Goal: Information Seeking & Learning: Understand process/instructions

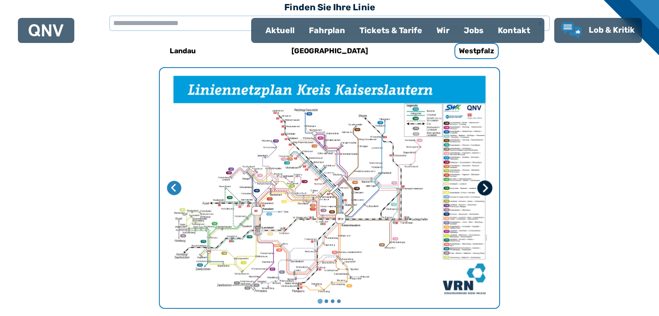
click at [485, 190] on icon "Nächste Seite" at bounding box center [485, 187] width 5 height 9
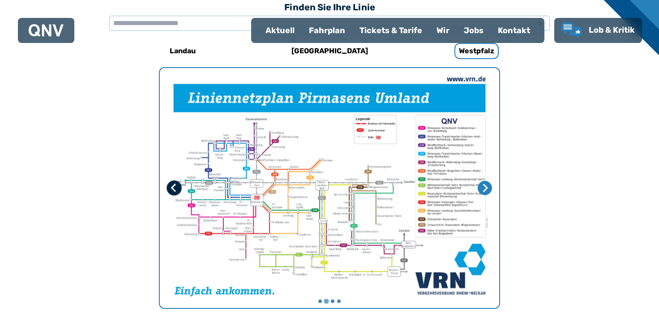
click at [176, 185] on icon "Vorherige Seite" at bounding box center [174, 187] width 9 height 9
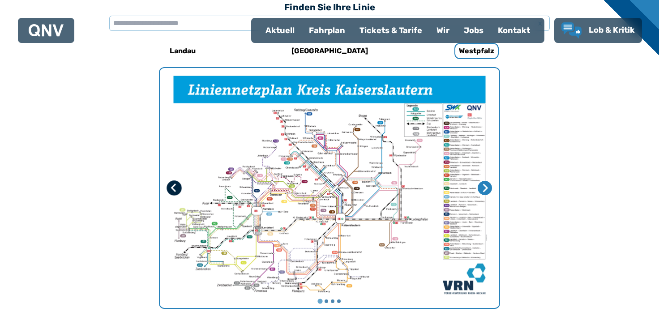
click at [176, 185] on icon "Letzte Seite" at bounding box center [174, 187] width 9 height 9
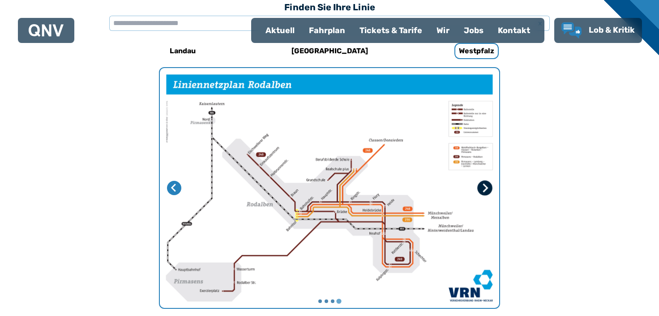
click at [481, 189] on icon "Erste Seite" at bounding box center [484, 187] width 9 height 9
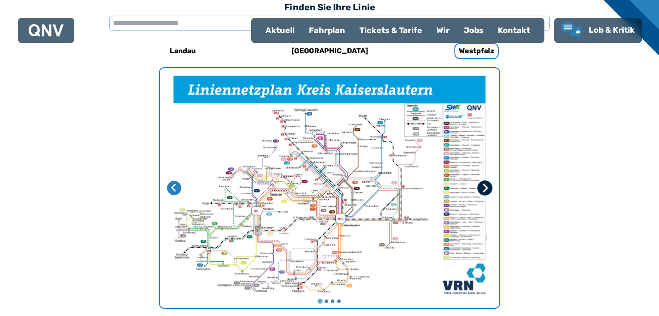
click at [481, 193] on button "Nächste Seite" at bounding box center [484, 187] width 15 height 15
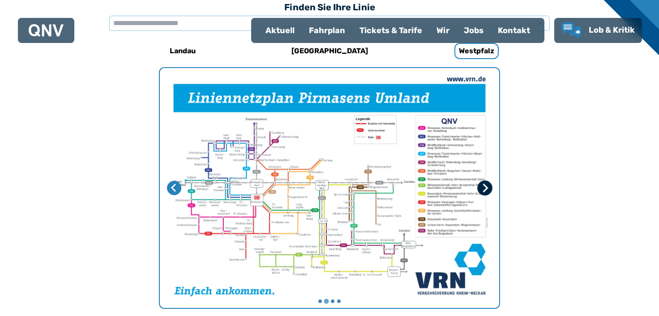
click at [484, 192] on icon "Nächste Seite" at bounding box center [484, 187] width 9 height 9
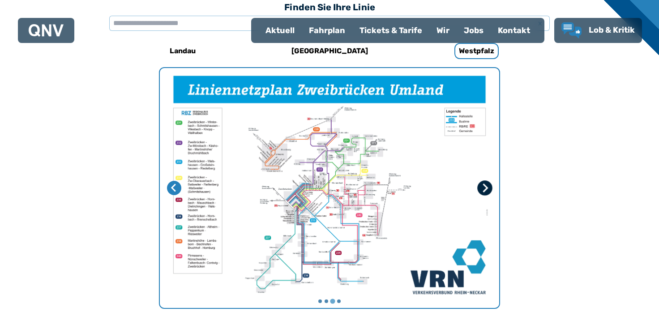
click at [484, 192] on icon "Nächste Seite" at bounding box center [484, 187] width 9 height 9
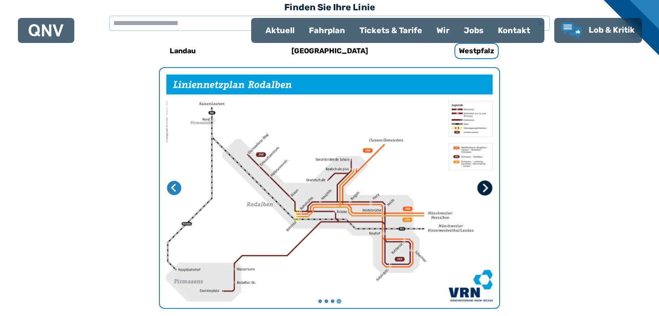
click at [484, 192] on icon "Erste Seite" at bounding box center [484, 187] width 9 height 9
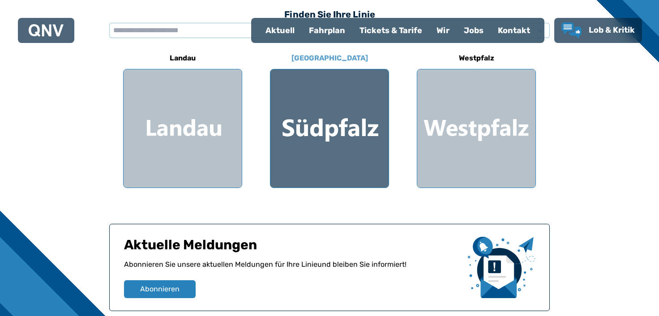
click at [332, 122] on div at bounding box center [329, 128] width 118 height 118
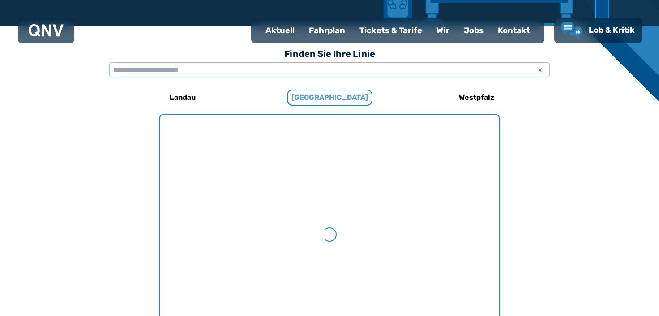
scroll to position [276, 0]
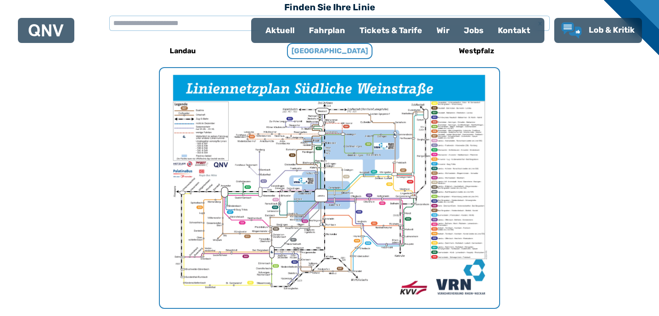
drag, startPoint x: 549, startPoint y: 211, endPoint x: 565, endPoint y: 210, distance: 16.6
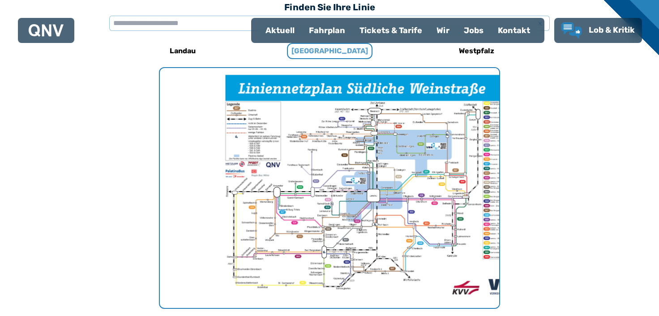
drag, startPoint x: 320, startPoint y: 182, endPoint x: 556, endPoint y: 200, distance: 236.9
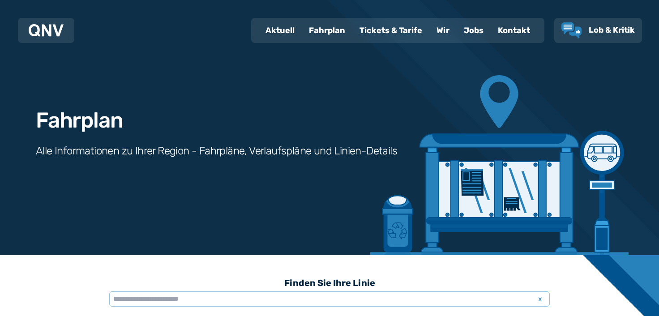
click at [335, 31] on div "Fahrplan" at bounding box center [327, 30] width 51 height 23
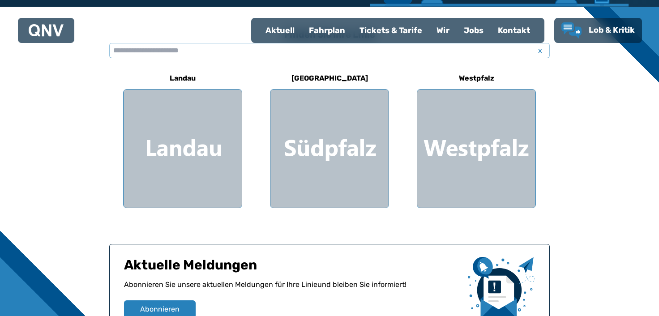
scroll to position [268, 0]
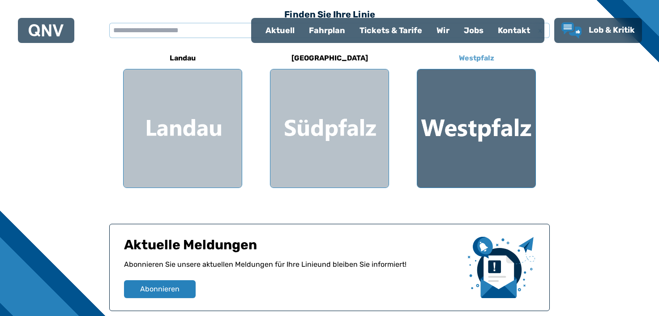
click at [499, 131] on div at bounding box center [476, 128] width 118 height 118
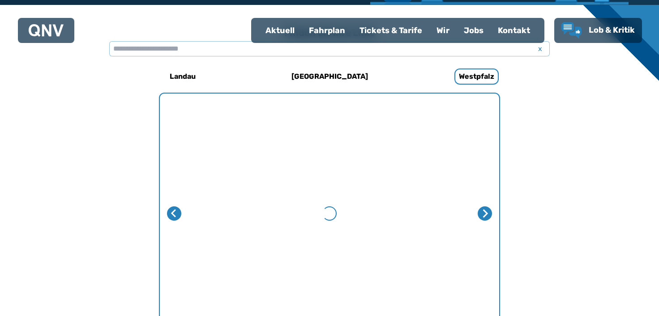
scroll to position [276, 0]
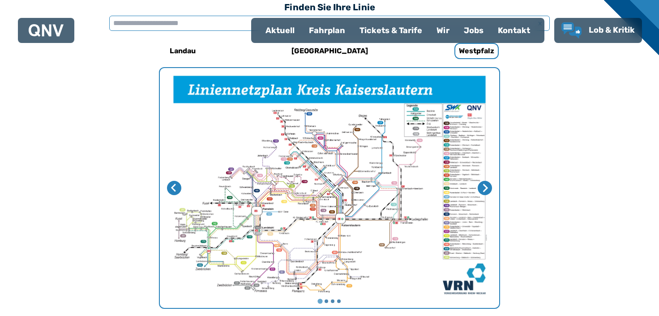
click at [115, 24] on input "text" at bounding box center [329, 23] width 440 height 15
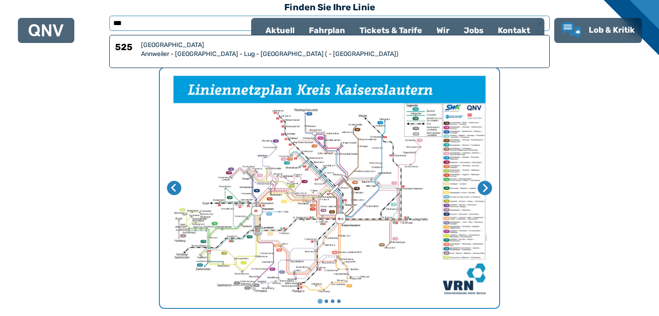
type input "***"
click at [152, 51] on div "Annweiler - Wernersberg - Lug - Vorderweidenthal ( - Bad Bergzabern)" at bounding box center [342, 54] width 403 height 9
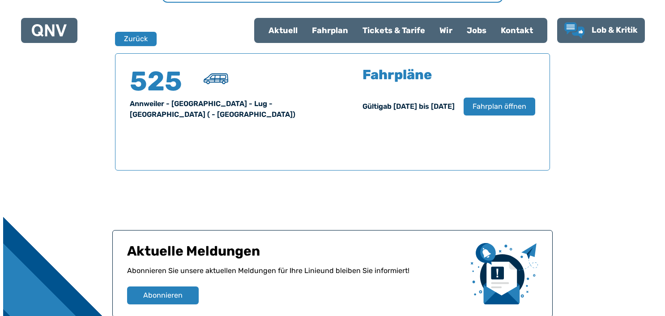
scroll to position [589, 0]
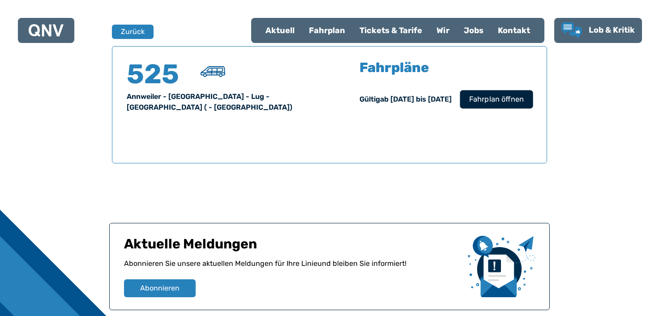
click at [478, 104] on button "Fahrplan öffnen" at bounding box center [496, 99] width 73 height 18
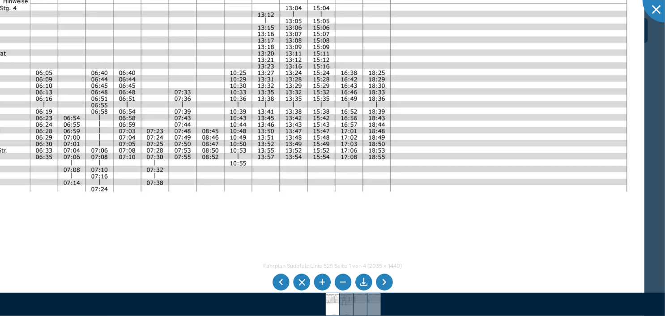
click at [336, 159] on img at bounding box center [277, 188] width 733 height 519
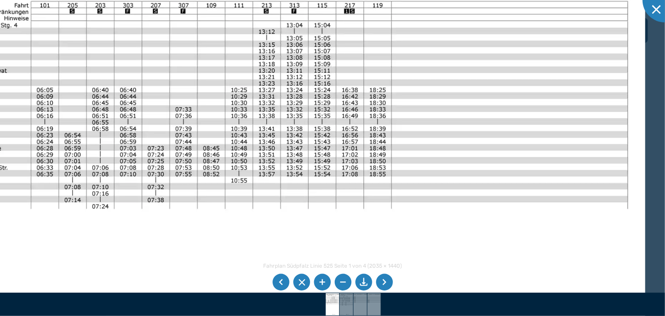
click at [336, 183] on img at bounding box center [278, 205] width 733 height 519
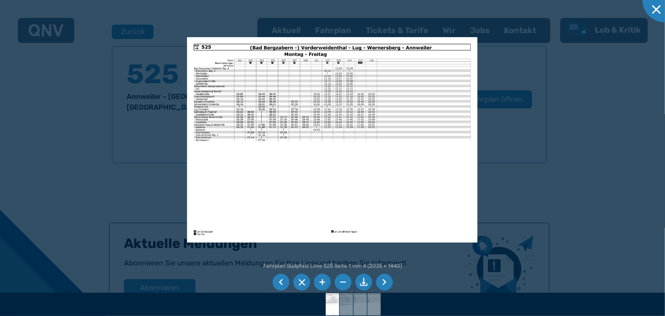
click at [413, 154] on img at bounding box center [332, 139] width 290 height 205
